Goal: Information Seeking & Learning: Learn about a topic

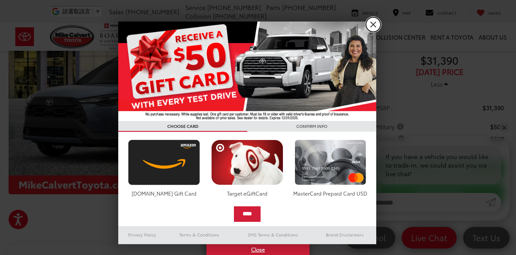
click at [378, 25] on link "X" at bounding box center [373, 24] width 15 height 15
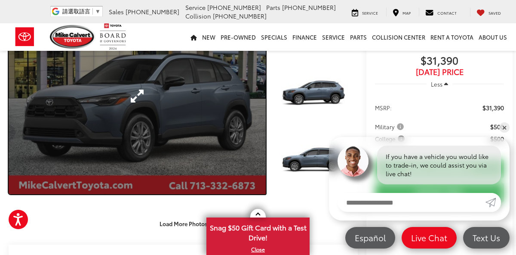
click at [240, 123] on link "Expand Photo 0" at bounding box center [137, 96] width 257 height 196
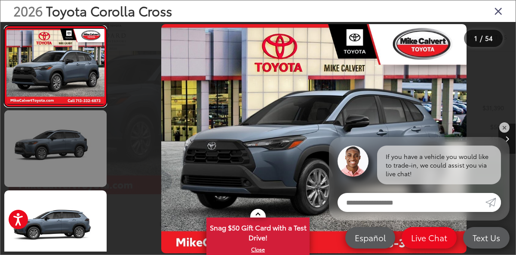
scroll to position [6, 0]
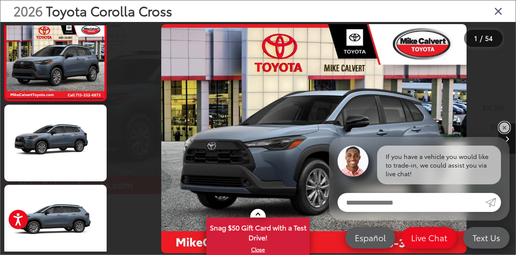
click at [507, 127] on link "✕" at bounding box center [505, 127] width 10 height 10
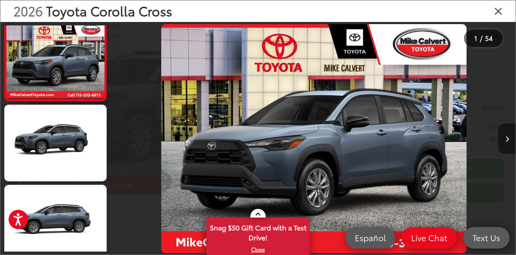
click at [502, 139] on button "Next image" at bounding box center [507, 138] width 17 height 30
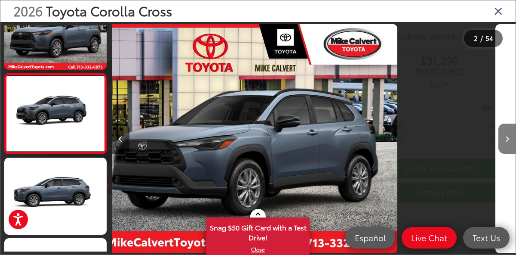
scroll to position [33, 0]
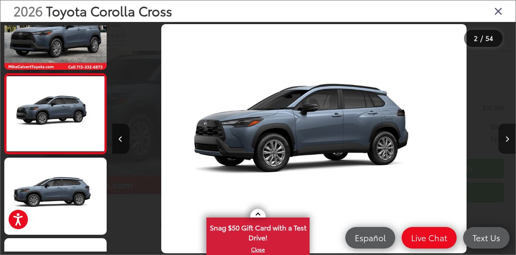
click at [502, 139] on button "Next image" at bounding box center [507, 138] width 17 height 30
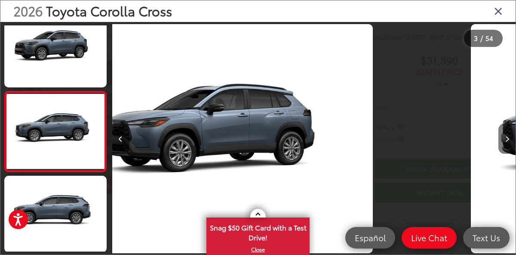
scroll to position [113, 0]
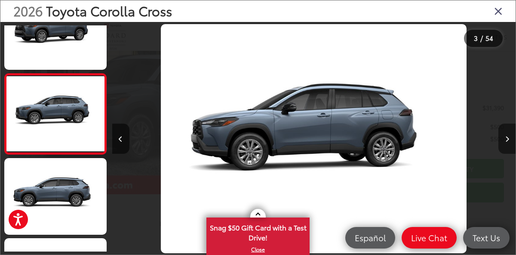
click at [502, 139] on button "Next image" at bounding box center [507, 138] width 17 height 30
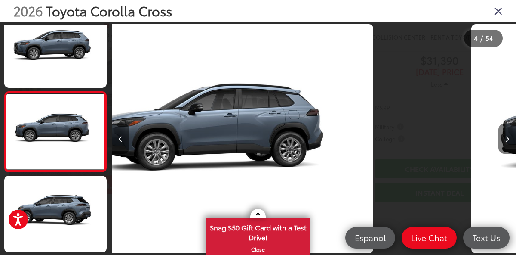
scroll to position [193, 0]
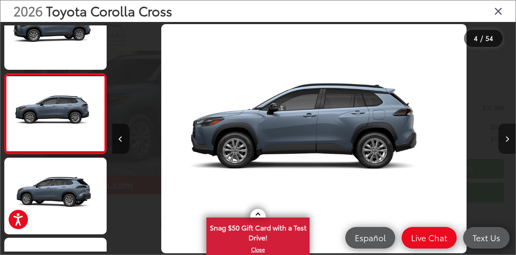
click at [502, 139] on button "Next image" at bounding box center [507, 138] width 17 height 30
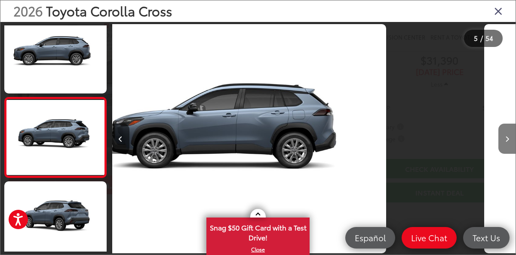
scroll to position [273, 0]
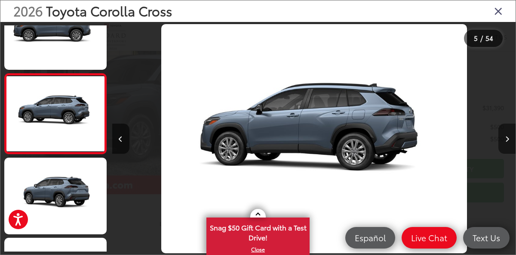
click at [502, 139] on button "Next image" at bounding box center [507, 138] width 17 height 30
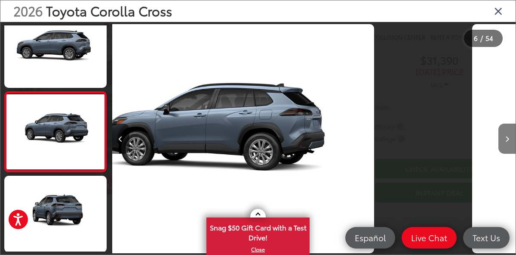
scroll to position [353, 0]
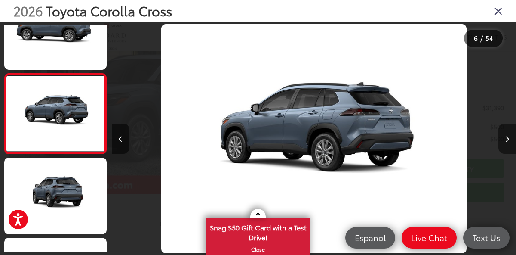
click at [502, 139] on button "Next image" at bounding box center [507, 138] width 17 height 30
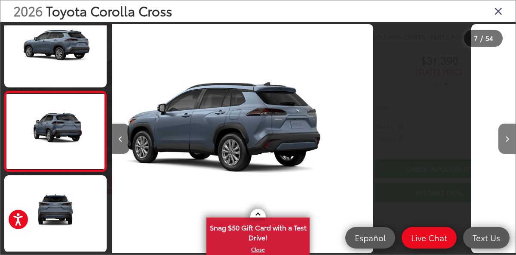
scroll to position [433, 0]
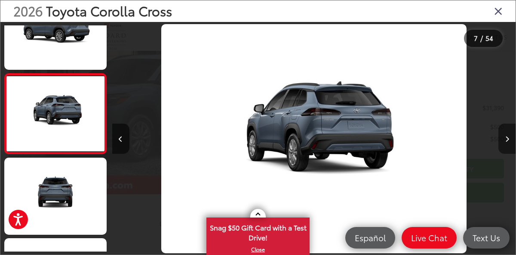
click at [502, 139] on button "Next image" at bounding box center [507, 138] width 17 height 30
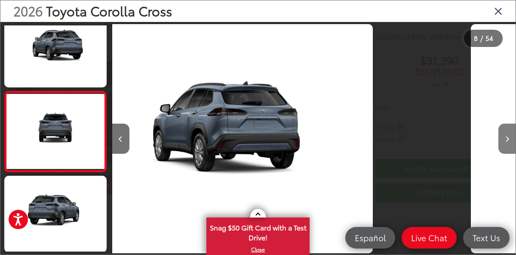
scroll to position [513, 0]
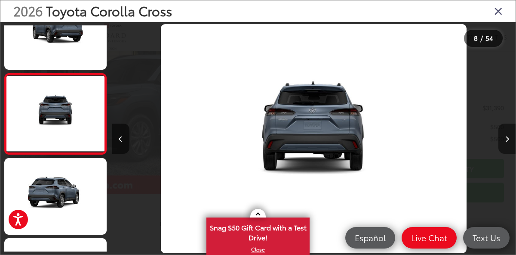
click at [502, 139] on button "Next image" at bounding box center [507, 138] width 17 height 30
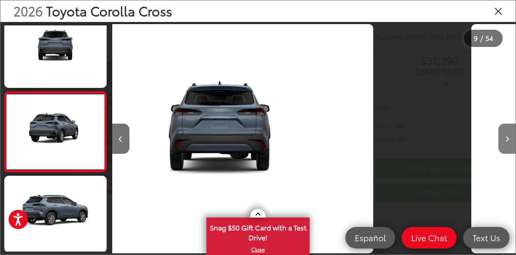
scroll to position [594, 0]
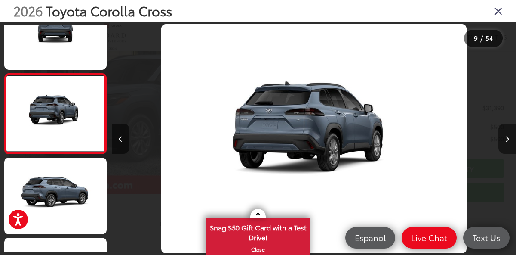
click at [502, 139] on button "Next image" at bounding box center [507, 138] width 17 height 30
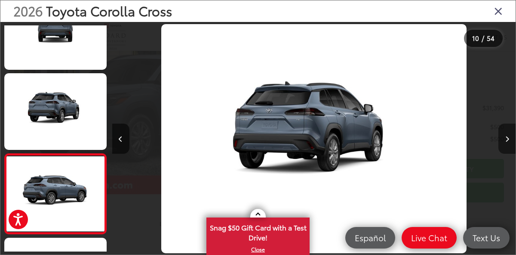
scroll to position [0, 0]
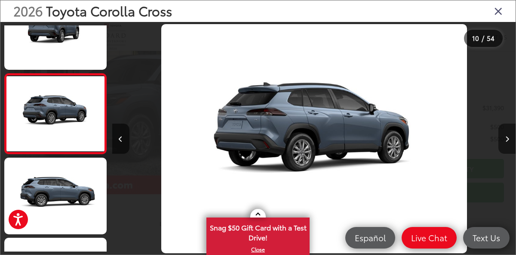
click at [502, 139] on button "Next image" at bounding box center [507, 138] width 17 height 30
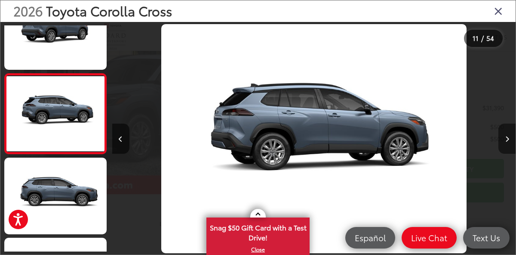
click at [502, 139] on button "Next image" at bounding box center [507, 138] width 17 height 30
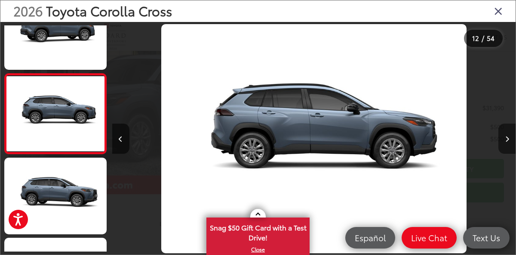
click at [502, 139] on button "Next image" at bounding box center [507, 138] width 17 height 30
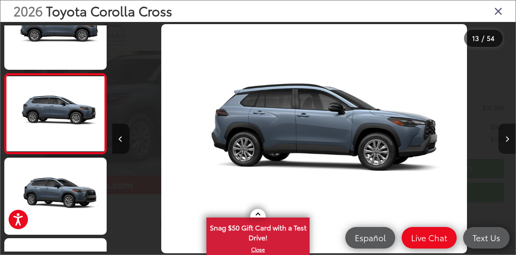
click at [502, 139] on button "Next image" at bounding box center [507, 138] width 17 height 30
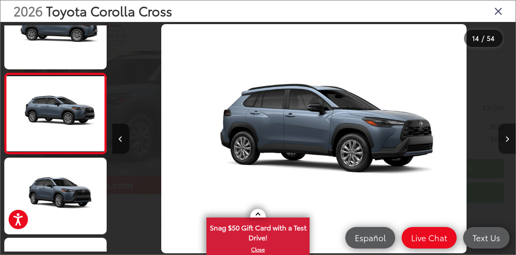
click at [502, 139] on button "Next image" at bounding box center [507, 138] width 17 height 30
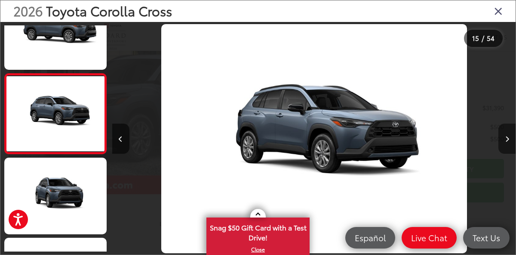
click at [502, 139] on button "Next image" at bounding box center [507, 138] width 17 height 30
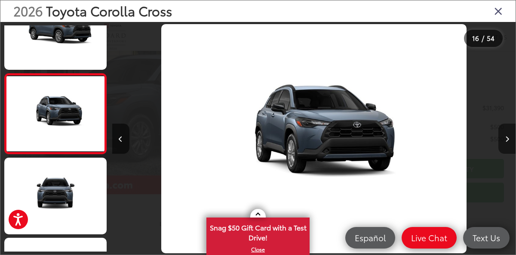
click at [502, 139] on button "Next image" at bounding box center [507, 138] width 17 height 30
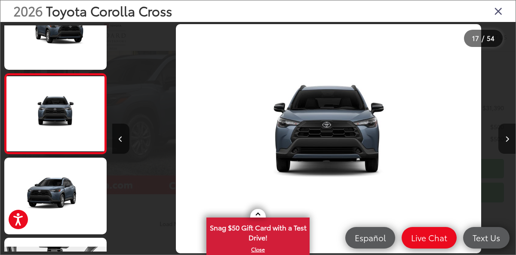
click at [502, 139] on button "Next image" at bounding box center [507, 138] width 17 height 30
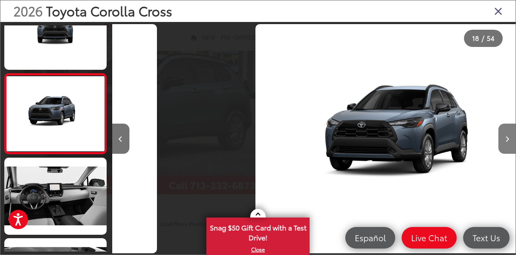
click at [502, 139] on button "Next image" at bounding box center [507, 138] width 17 height 30
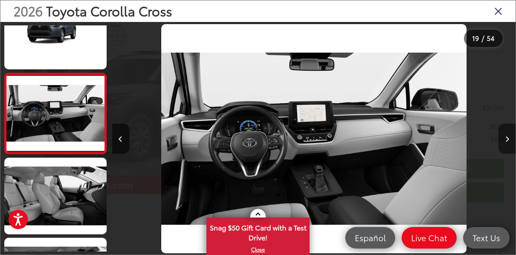
click at [503, 141] on button "Next image" at bounding box center [507, 138] width 17 height 30
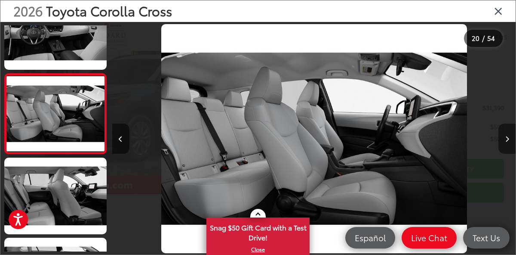
click at [508, 142] on button "Next image" at bounding box center [507, 138] width 17 height 30
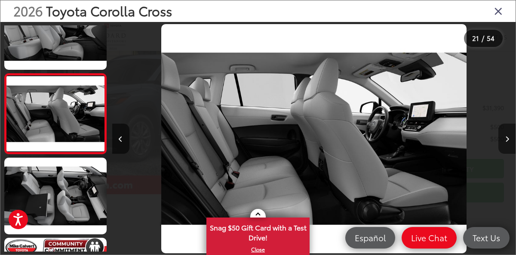
click at [508, 142] on button "Next image" at bounding box center [507, 138] width 17 height 30
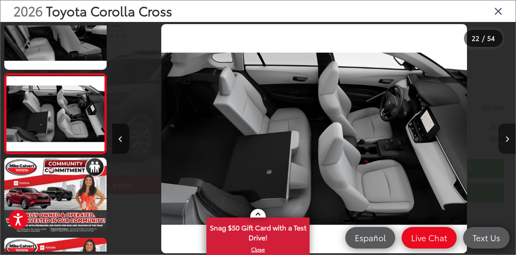
click at [508, 142] on button "Next image" at bounding box center [507, 138] width 17 height 30
